Goal: Task Accomplishment & Management: Use online tool/utility

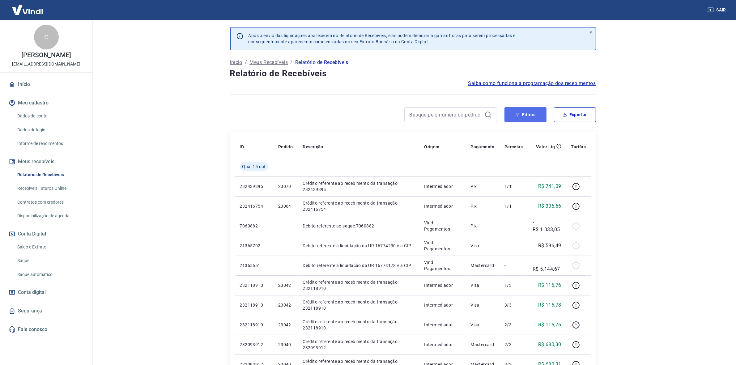
click at [538, 121] on button "Filtros" at bounding box center [525, 114] width 42 height 15
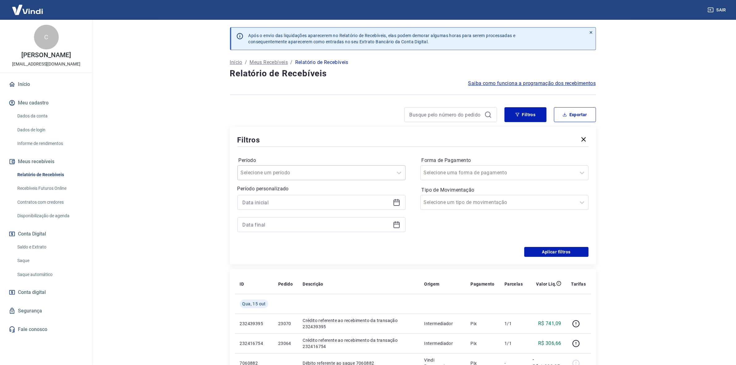
click at [355, 170] on div at bounding box center [315, 172] width 149 height 9
click at [203, 240] on main "Após o envio das liquidações aparecerem no Relatório de Recebíveis, elas podem …" at bounding box center [413, 192] width 646 height 345
click at [398, 202] on icon at bounding box center [396, 202] width 7 height 7
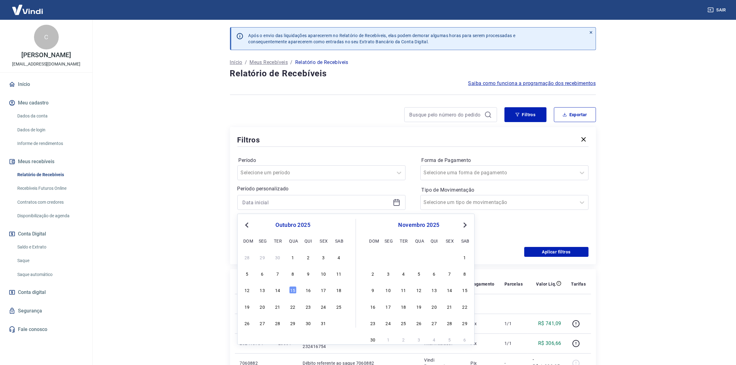
click at [249, 223] on div "Previous Month Next Month [DATE] dom seg ter qua qui sex sab 28 29 30 1 2 3 4 5…" at bounding box center [355, 279] width 237 height 131
click at [249, 223] on button "Previous Month" at bounding box center [246, 224] width 7 height 7
click at [248, 229] on div "[DATE] dom seg ter qua qui sex sab" at bounding box center [293, 232] width 101 height 26
click at [246, 226] on button "Previous Month" at bounding box center [246, 224] width 7 height 7
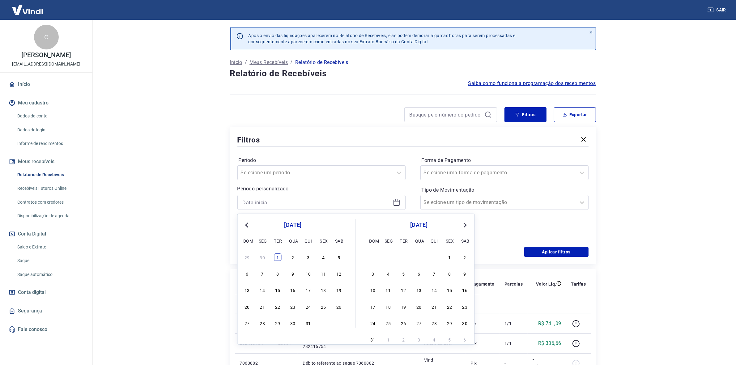
click at [280, 254] on div "1" at bounding box center [277, 256] width 7 height 7
type input "[DATE]"
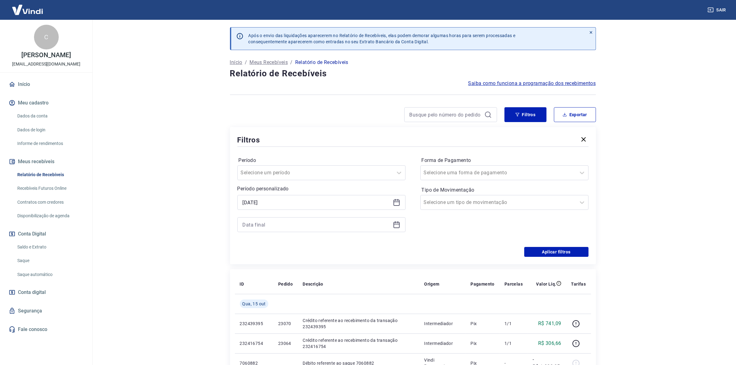
click at [398, 226] on icon at bounding box center [396, 224] width 7 height 7
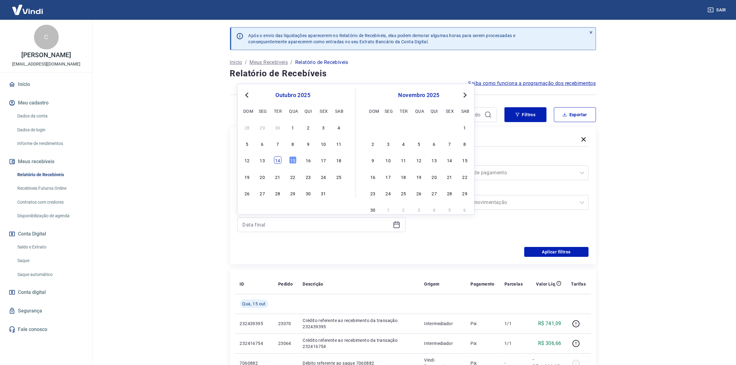
click at [277, 161] on div "14" at bounding box center [277, 159] width 7 height 7
type input "[DATE]"
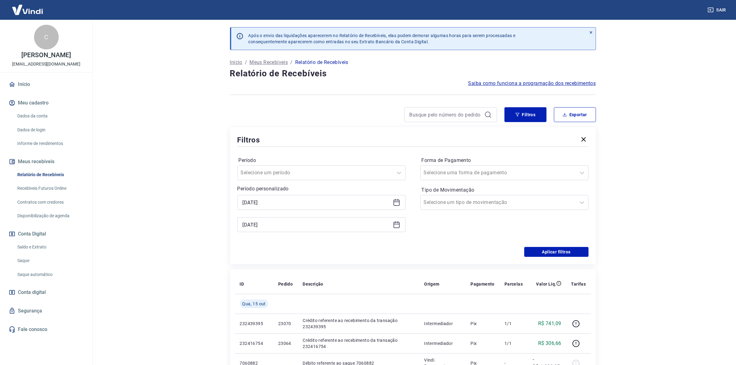
click at [635, 176] on main "Após o envio das liquidações aparecerem no Relatório de Recebíveis, elas podem …" at bounding box center [413, 192] width 646 height 345
click at [525, 171] on div at bounding box center [498, 172] width 149 height 9
click at [519, 197] on div "Selecione um tipo de movimentação" at bounding box center [498, 202] width 155 height 11
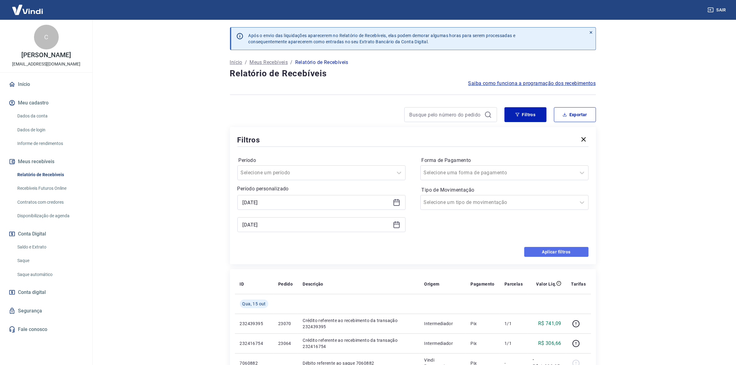
click at [555, 253] on button "Aplicar filtros" at bounding box center [556, 252] width 64 height 10
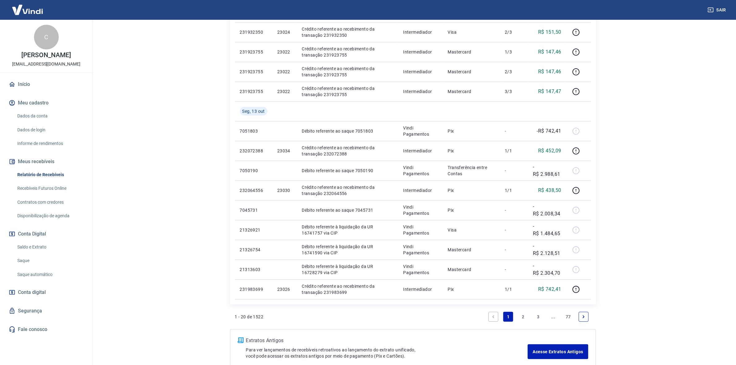
scroll to position [329, 0]
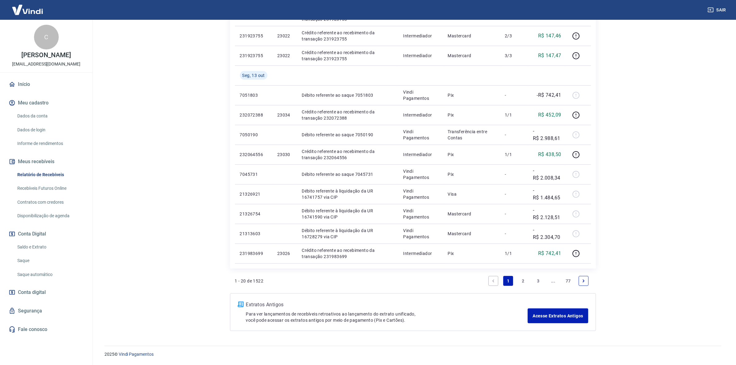
click at [570, 283] on link "77" at bounding box center [568, 281] width 10 height 10
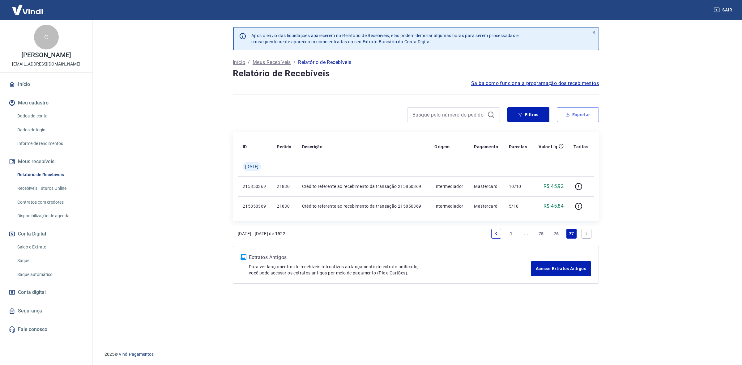
click at [586, 111] on button "Exportar" at bounding box center [578, 114] width 42 height 15
type input "[DATE]"
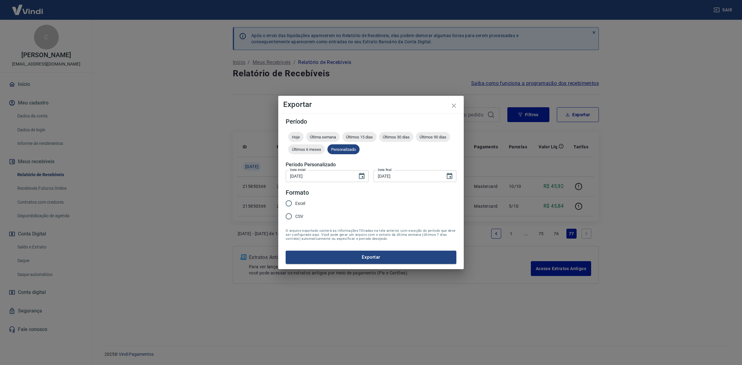
click at [287, 203] on input "Excel" at bounding box center [288, 203] width 13 height 13
radio input "true"
click at [368, 254] on button "Exportar" at bounding box center [371, 257] width 171 height 13
click at [457, 105] on icon "close" at bounding box center [453, 105] width 7 height 7
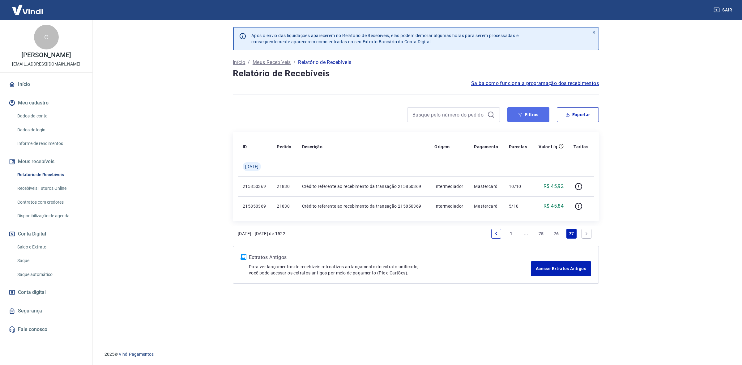
click at [520, 115] on icon "button" at bounding box center [520, 115] width 4 height 4
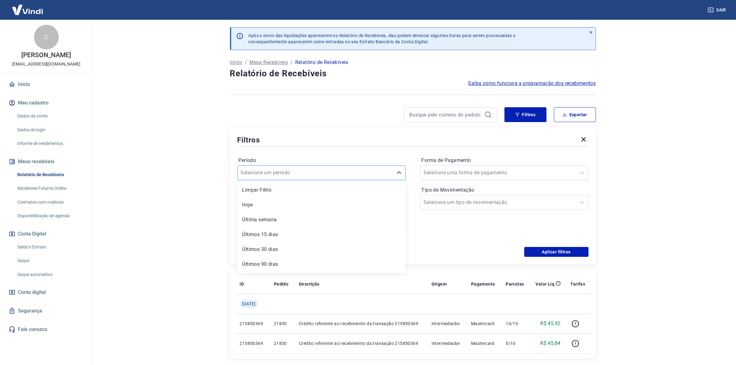
click at [388, 173] on div at bounding box center [315, 172] width 149 height 9
click at [156, 201] on main "Após o envio das liquidações aparecerem no Relatório de Recebíveis, elas podem …" at bounding box center [413, 192] width 646 height 345
drag, startPoint x: 383, startPoint y: 169, endPoint x: 377, endPoint y: 173, distance: 7.3
click at [382, 169] on div at bounding box center [315, 172] width 149 height 9
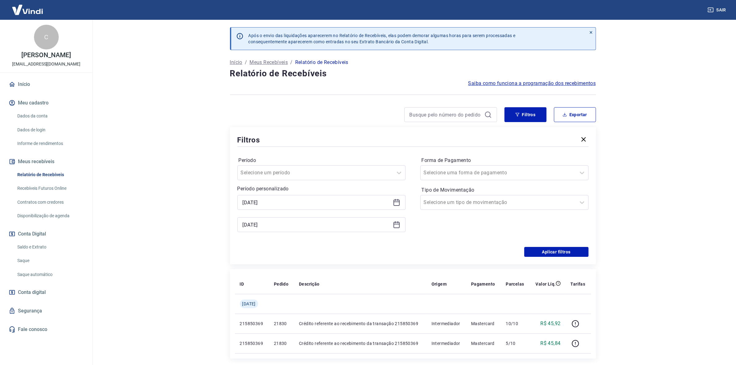
drag, startPoint x: 469, startPoint y: 226, endPoint x: 418, endPoint y: 219, distance: 51.6
click at [469, 227] on div "Forma de Pagamento Selecione uma forma de pagamento Tipo de Movimentação Seleci…" at bounding box center [504, 197] width 168 height 84
click at [345, 197] on div "[DATE]" at bounding box center [321, 202] width 168 height 15
click at [398, 204] on icon at bounding box center [396, 202] width 7 height 7
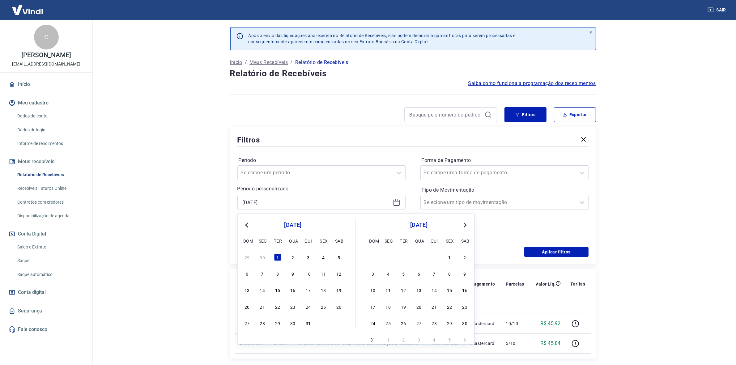
click at [465, 226] on span "Next Month" at bounding box center [465, 224] width 0 height 7
click at [294, 260] on div "1" at bounding box center [292, 256] width 7 height 7
type input "[DATE]"
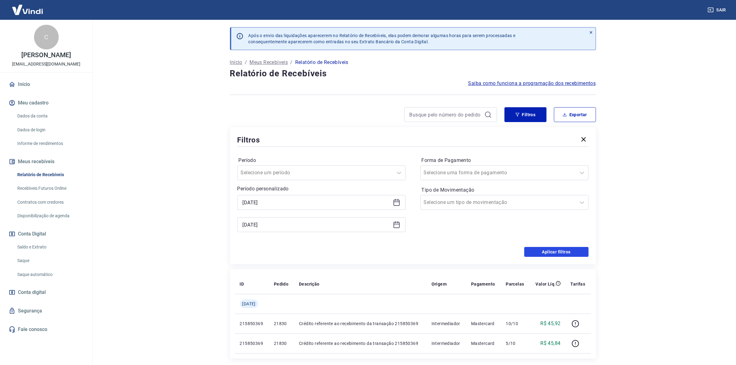
drag, startPoint x: 535, startPoint y: 252, endPoint x: 544, endPoint y: 231, distance: 23.1
click at [535, 252] on button "Aplicar filtros" at bounding box center [556, 252] width 64 height 10
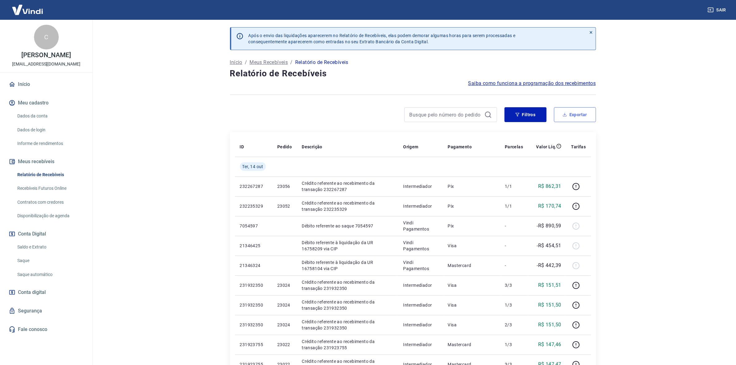
click at [575, 113] on button "Exportar" at bounding box center [575, 114] width 42 height 15
type input "[DATE]"
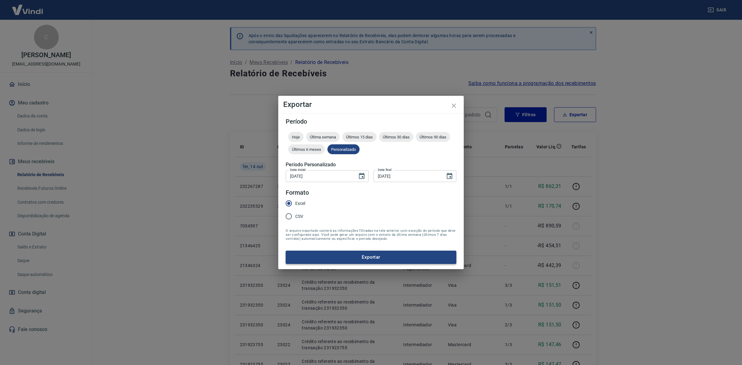
click at [350, 258] on button "Exportar" at bounding box center [371, 257] width 171 height 13
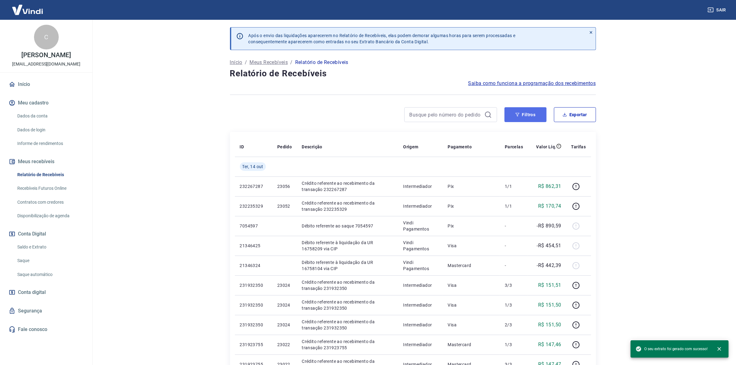
click at [509, 119] on button "Filtros" at bounding box center [525, 114] width 42 height 15
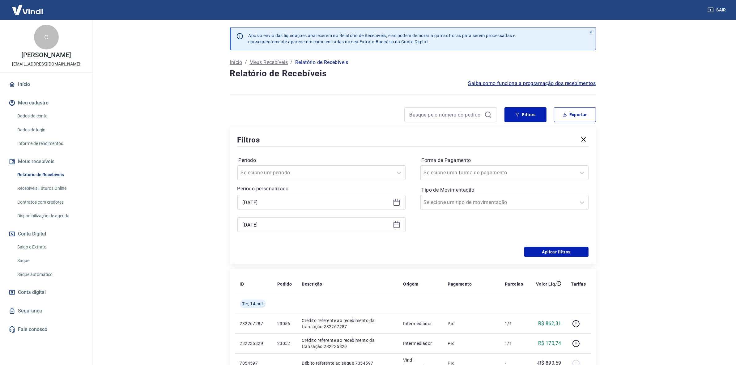
click at [394, 204] on icon at bounding box center [396, 202] width 7 height 7
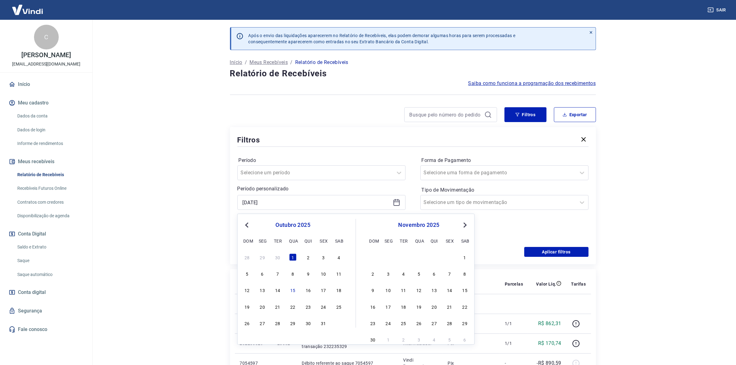
click at [245, 221] on button "Previous Month" at bounding box center [246, 224] width 7 height 7
drag, startPoint x: 258, startPoint y: 256, endPoint x: 365, endPoint y: 228, distance: 109.9
click at [259, 256] on div "1" at bounding box center [262, 256] width 7 height 7
type input "[DATE]"
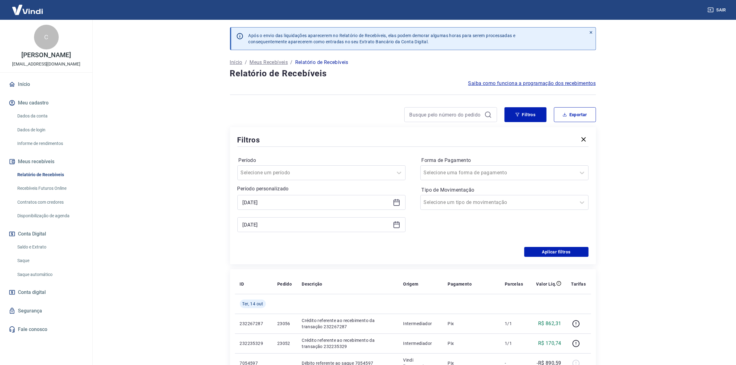
click at [399, 229] on div "[DATE]" at bounding box center [321, 224] width 168 height 15
click at [397, 228] on icon at bounding box center [396, 224] width 7 height 7
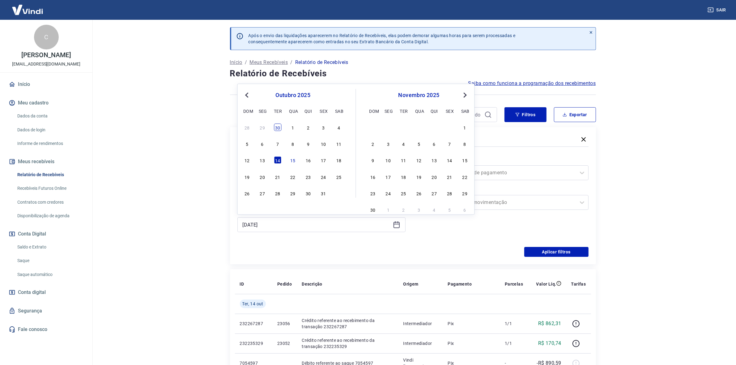
click at [275, 127] on div "30" at bounding box center [277, 127] width 7 height 7
type input "[DATE]"
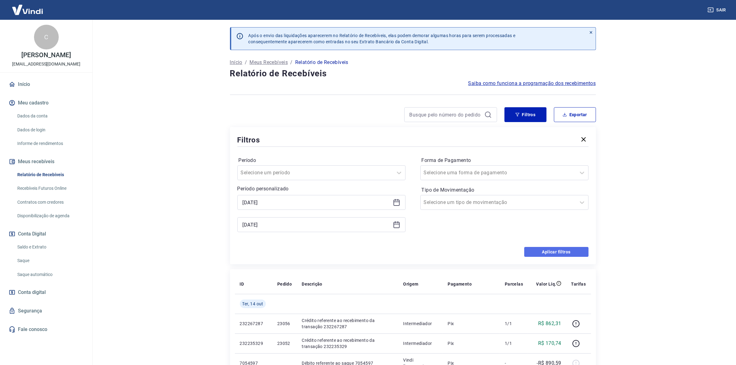
click at [563, 250] on button "Aplicar filtros" at bounding box center [556, 252] width 64 height 10
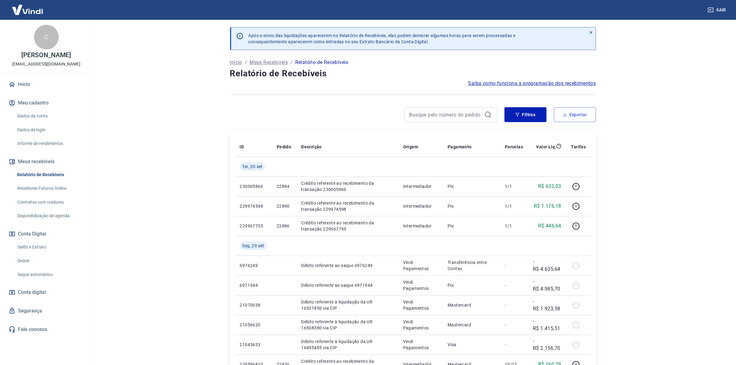
click at [574, 115] on button "Exportar" at bounding box center [575, 114] width 42 height 15
type input "[DATE]"
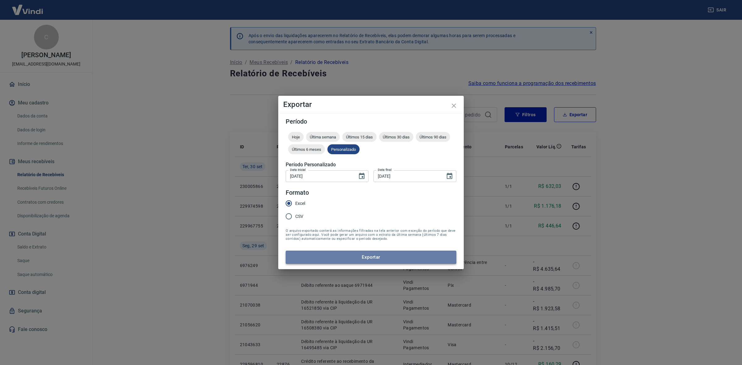
click at [365, 257] on button "Exportar" at bounding box center [371, 257] width 171 height 13
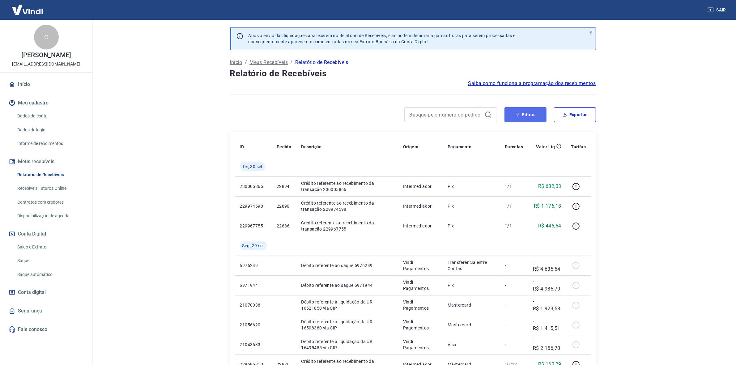
click at [516, 113] on icon "button" at bounding box center [517, 115] width 4 height 4
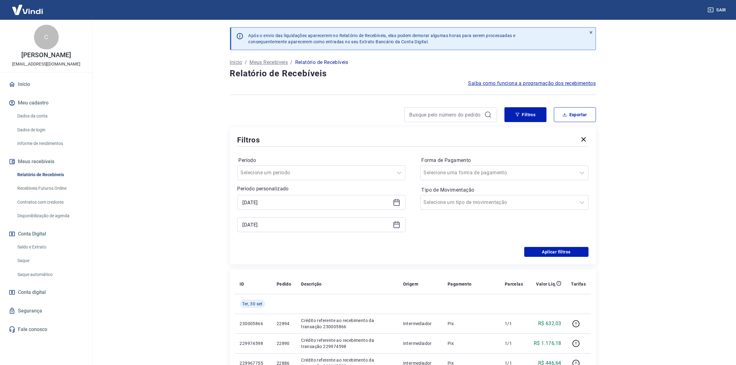
click at [398, 203] on icon at bounding box center [396, 202] width 7 height 7
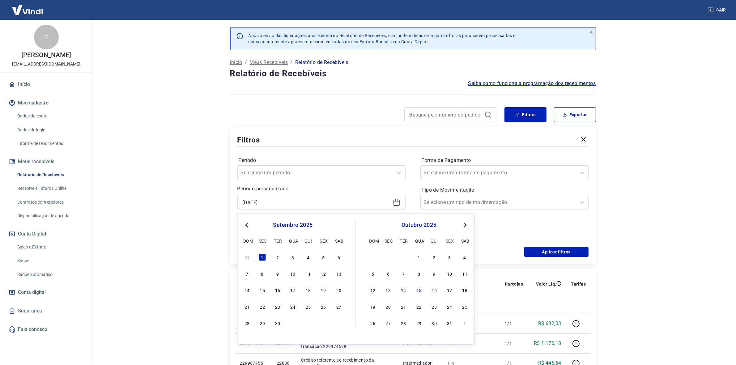
click at [248, 223] on span "Previous Month" at bounding box center [248, 224] width 0 height 7
click at [323, 258] on div "1" at bounding box center [323, 256] width 7 height 7
type input "[DATE]"
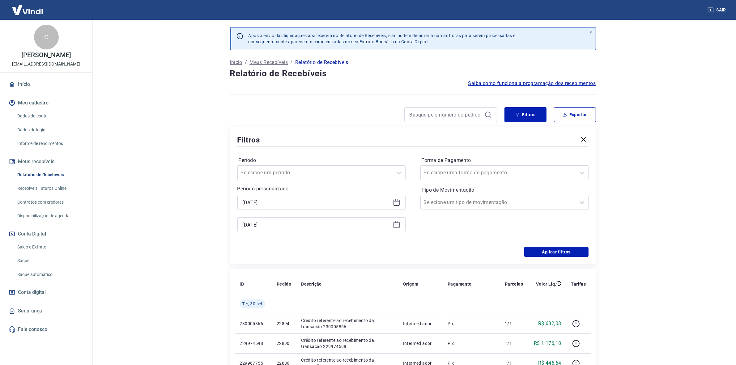
click at [395, 204] on icon at bounding box center [396, 202] width 7 height 7
click at [392, 186] on p "Período personalizado" at bounding box center [321, 188] width 168 height 7
click at [393, 224] on icon at bounding box center [396, 225] width 6 height 6
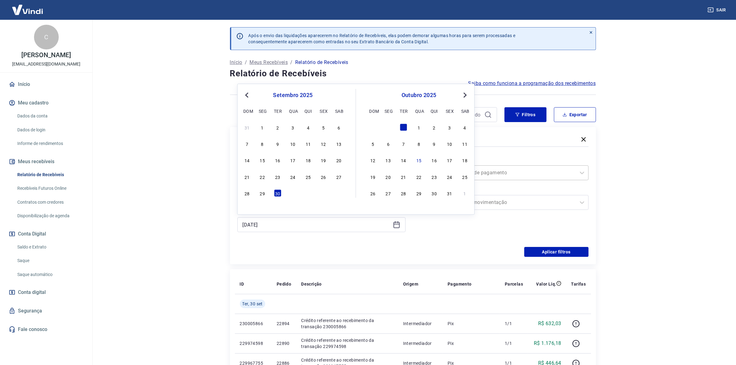
drag, startPoint x: 246, startPoint y: 128, endPoint x: 562, endPoint y: 166, distance: 318.0
click at [246, 128] on div "31" at bounding box center [246, 127] width 7 height 7
type input "[DATE]"
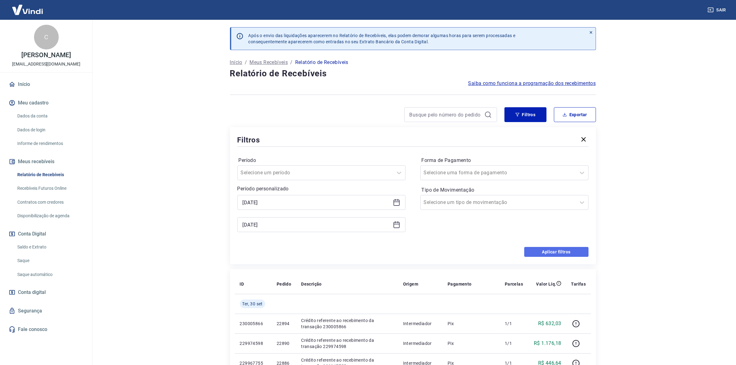
click at [563, 251] on button "Aplicar filtros" at bounding box center [556, 252] width 64 height 10
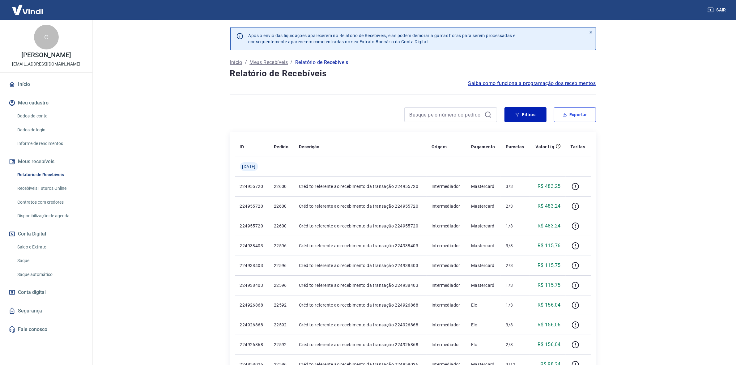
click at [564, 115] on icon "button" at bounding box center [565, 115] width 4 height 4
type input "[DATE]"
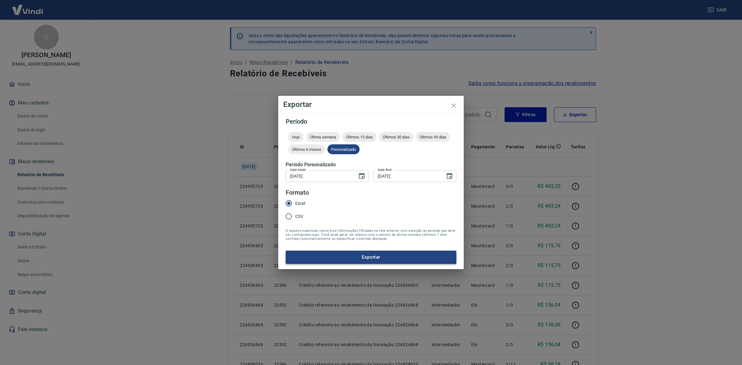
click at [405, 255] on button "Exportar" at bounding box center [371, 257] width 171 height 13
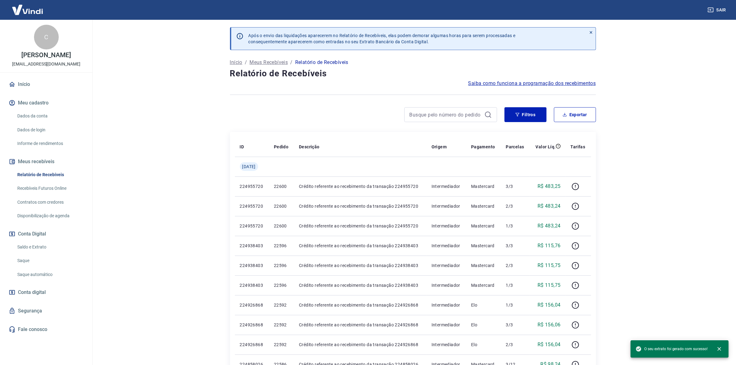
click at [671, 138] on main "Após o envio das liquidações aparecerem no Relatório de Recebíveis, elas podem …" at bounding box center [413, 192] width 646 height 345
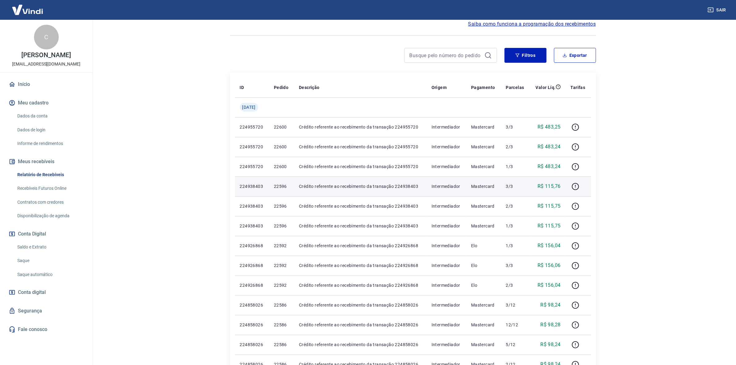
scroll to position [39, 0]
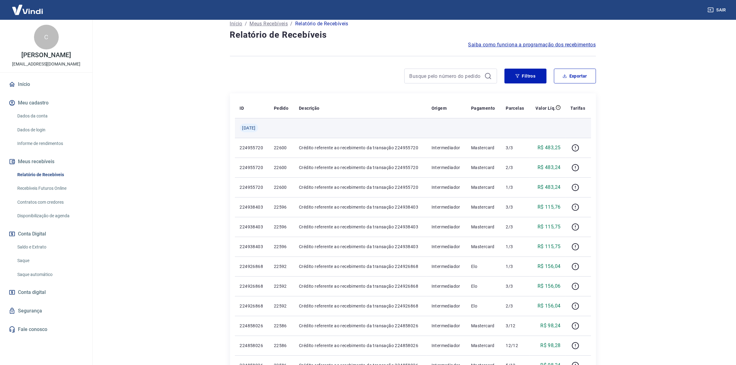
click at [500, 136] on td at bounding box center [483, 128] width 35 height 20
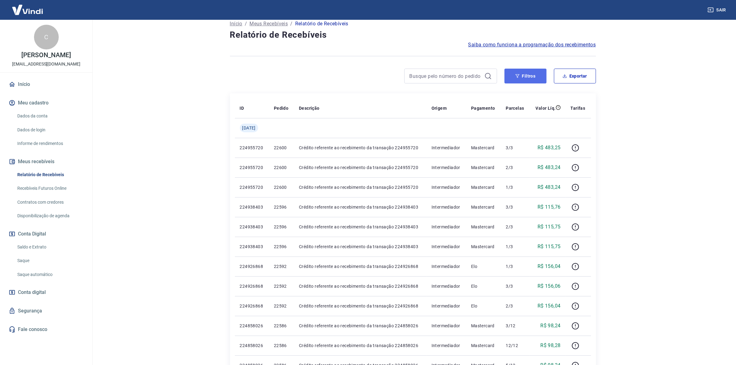
click at [530, 79] on button "Filtros" at bounding box center [525, 76] width 42 height 15
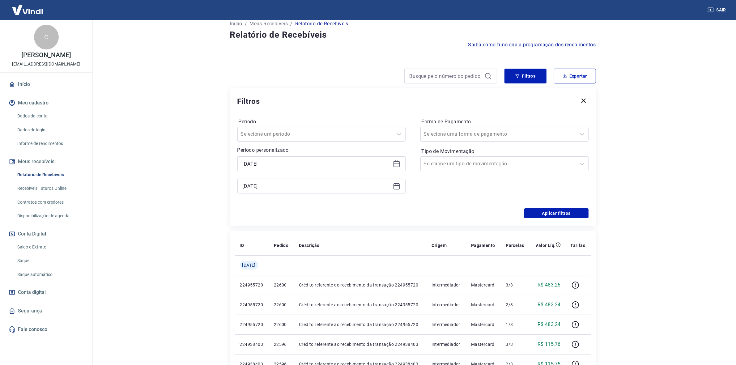
click at [396, 165] on icon at bounding box center [396, 163] width 7 height 7
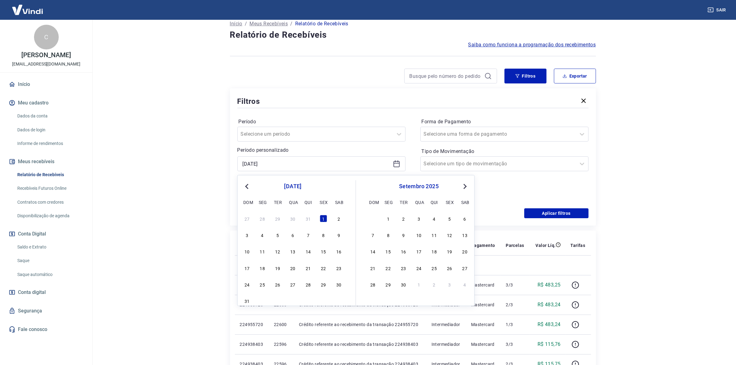
click at [248, 189] on button "Previous Month" at bounding box center [246, 186] width 7 height 7
click at [278, 221] on div "1" at bounding box center [277, 218] width 7 height 7
type input "[DATE]"
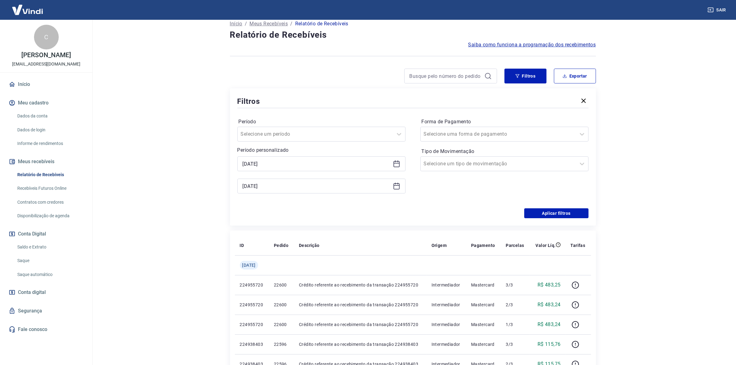
click at [396, 185] on icon at bounding box center [396, 185] width 7 height 7
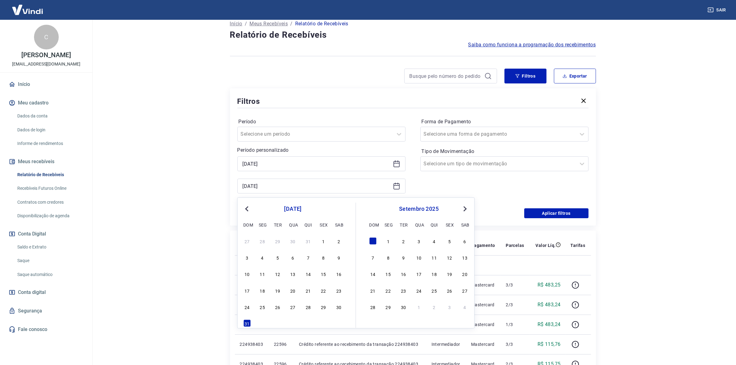
click at [306, 245] on div "27 28 29 30 31 1 2 3 4 5 6 7 8 9 10 11 12 13 14 15 16 17 18 19 20 21 22 23 24 2…" at bounding box center [293, 281] width 101 height 91
click at [306, 243] on div "31" at bounding box center [307, 240] width 7 height 7
type input "[DATE]"
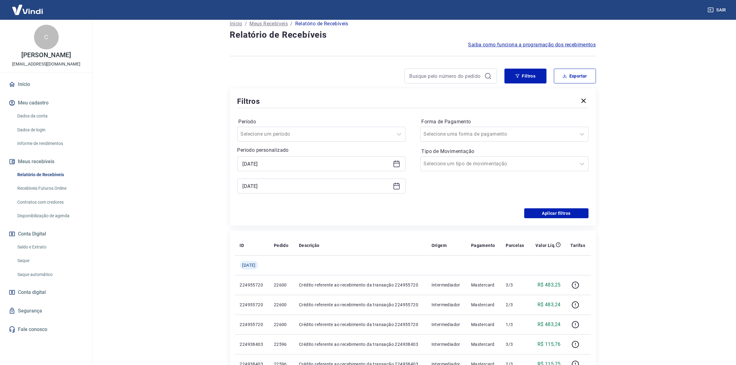
click at [603, 171] on div "Após o envio das liquidações aparecerem no Relatório de Recebíveis, elas podem …" at bounding box center [413, 363] width 381 height 765
click at [557, 211] on button "Aplicar filtros" at bounding box center [556, 213] width 64 height 10
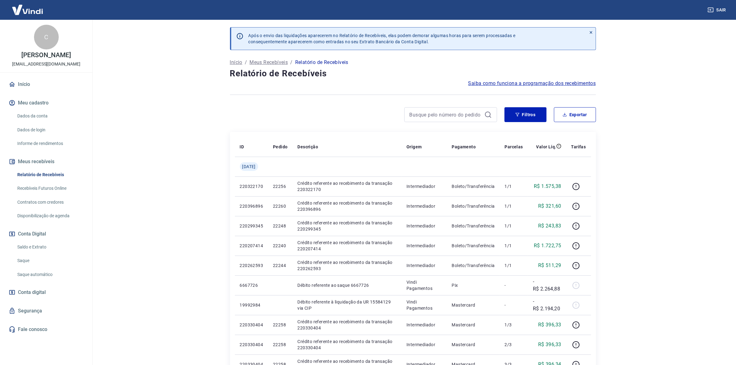
click at [723, 102] on main "Após o envio das liquidações aparecerem no Relatório de Recebíveis, elas podem …" at bounding box center [413, 192] width 646 height 345
click at [558, 115] on button "Exportar" at bounding box center [575, 114] width 42 height 15
type input "[DATE]"
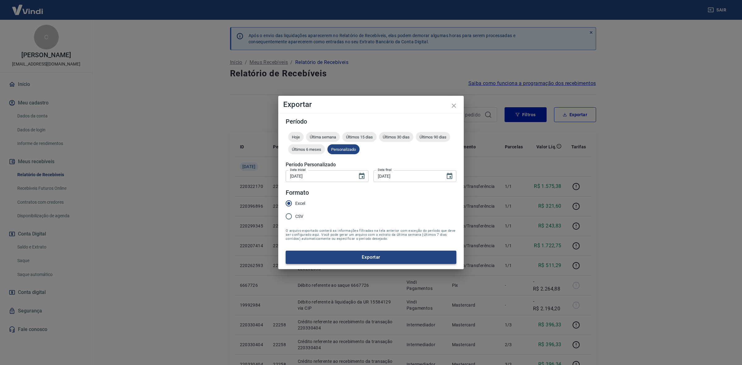
click at [359, 257] on button "Exportar" at bounding box center [371, 257] width 171 height 13
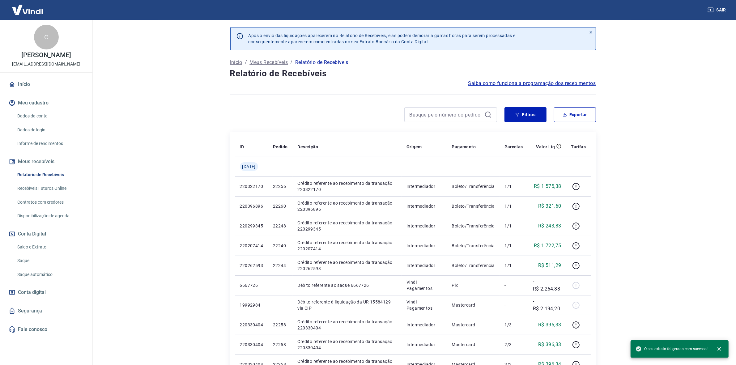
drag, startPoint x: 671, startPoint y: 145, endPoint x: 636, endPoint y: 47, distance: 104.2
click at [671, 145] on main "Após o envio das liquidações aparecerem no Relatório de Recebíveis, elas podem …" at bounding box center [413, 192] width 646 height 345
